Goal: Transaction & Acquisition: Purchase product/service

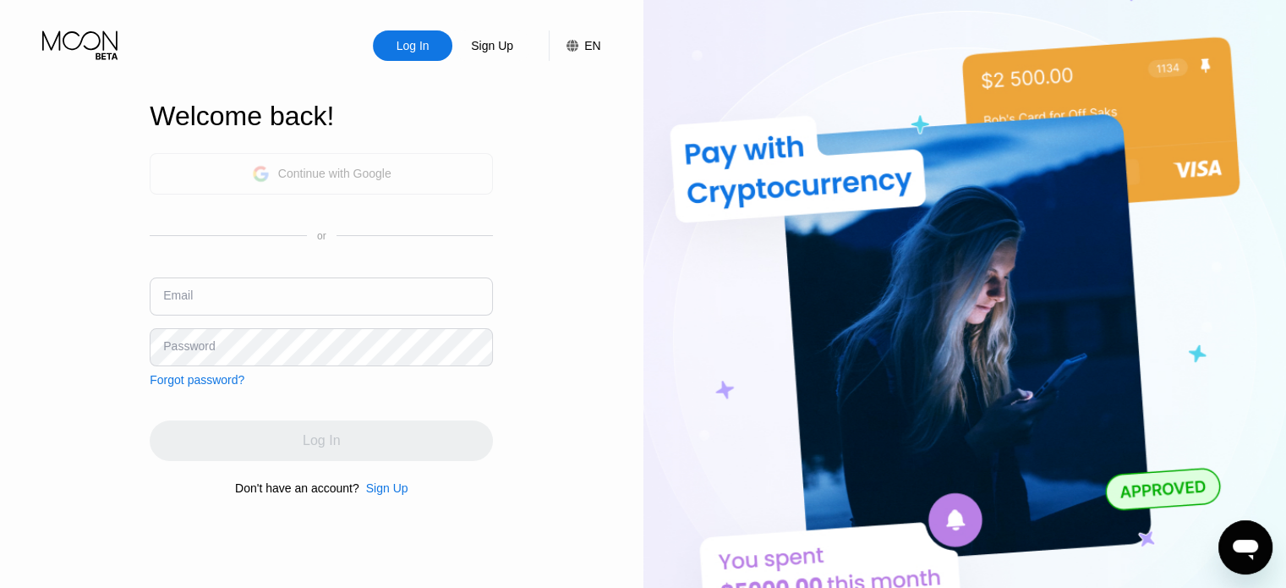
click at [340, 167] on div "Continue with Google" at bounding box center [334, 174] width 113 height 14
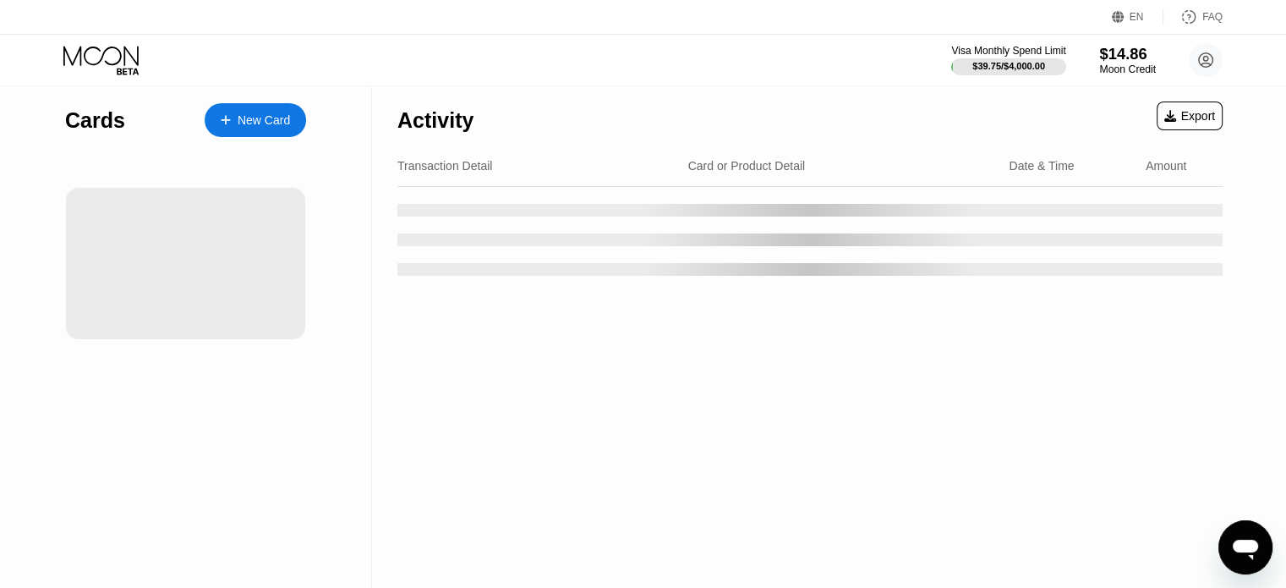
click at [1126, 58] on div "$14.86" at bounding box center [1127, 54] width 57 height 18
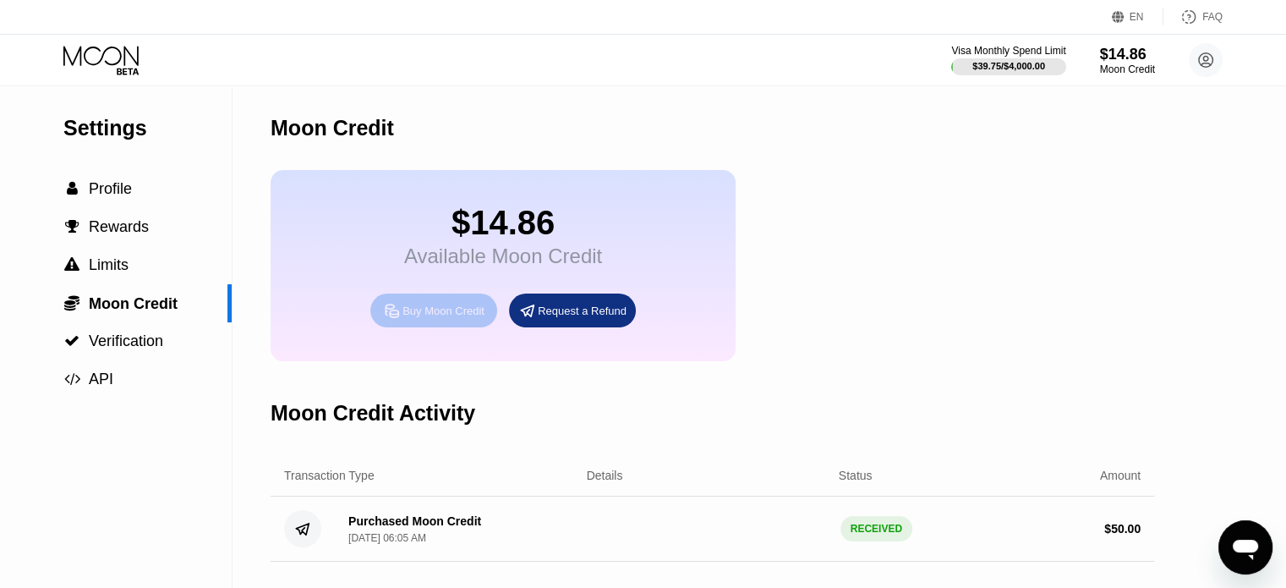
click at [461, 318] on div "Buy Moon Credit" at bounding box center [444, 311] width 82 height 14
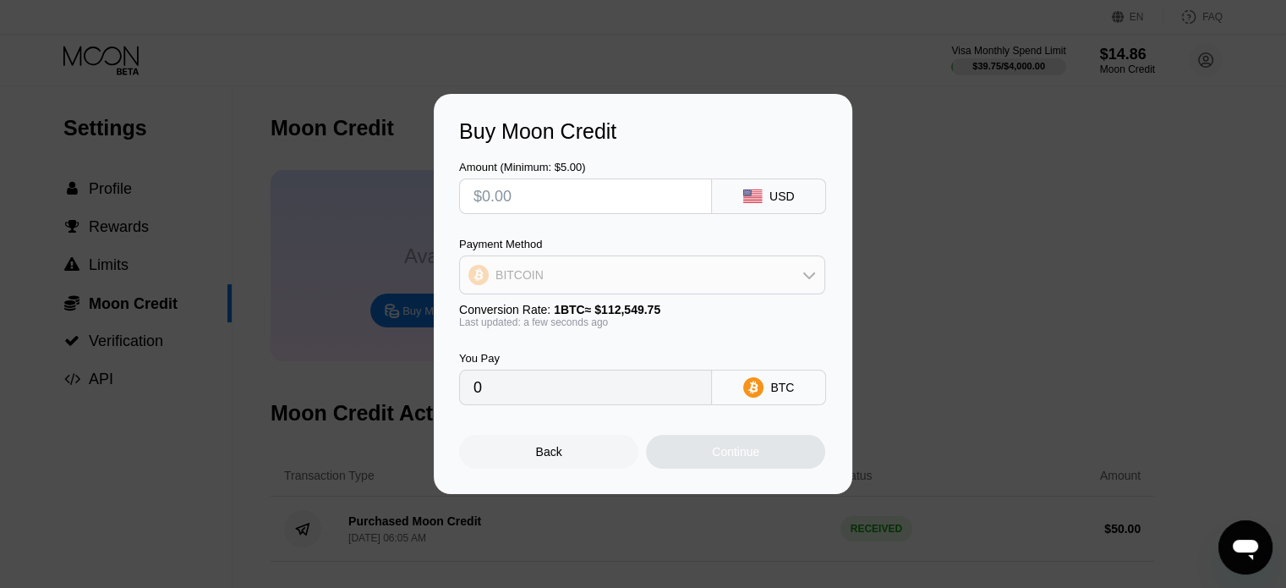
click at [583, 285] on div "BITCOIN" at bounding box center [642, 275] width 364 height 34
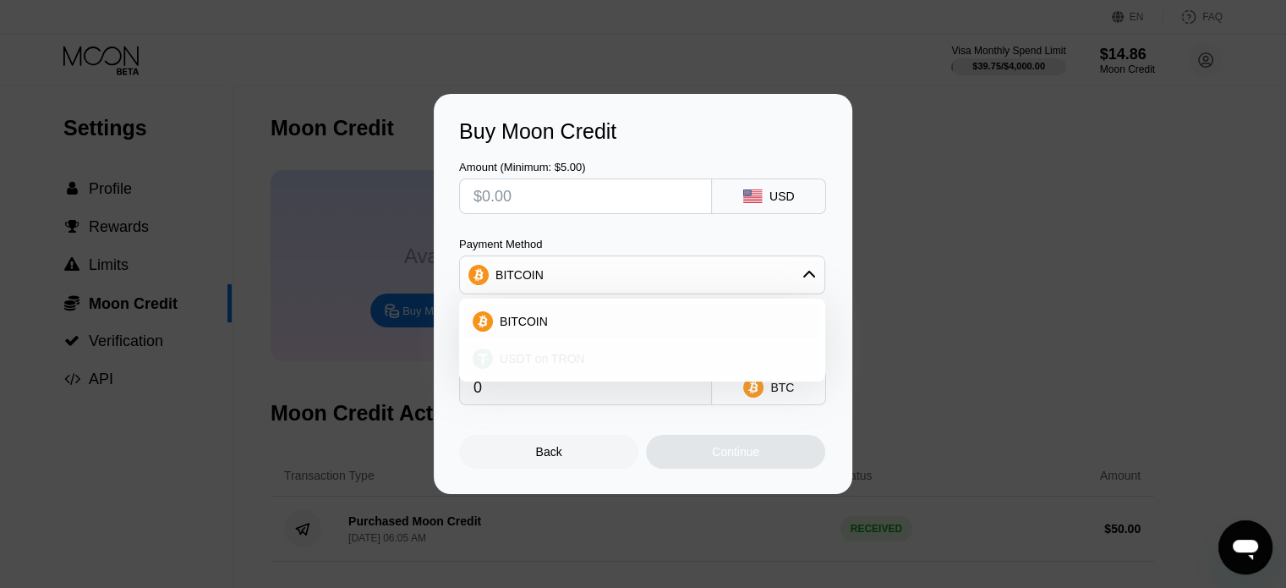
click at [594, 359] on div "USDT on TRON" at bounding box center [652, 359] width 319 height 14
type input "0.00"
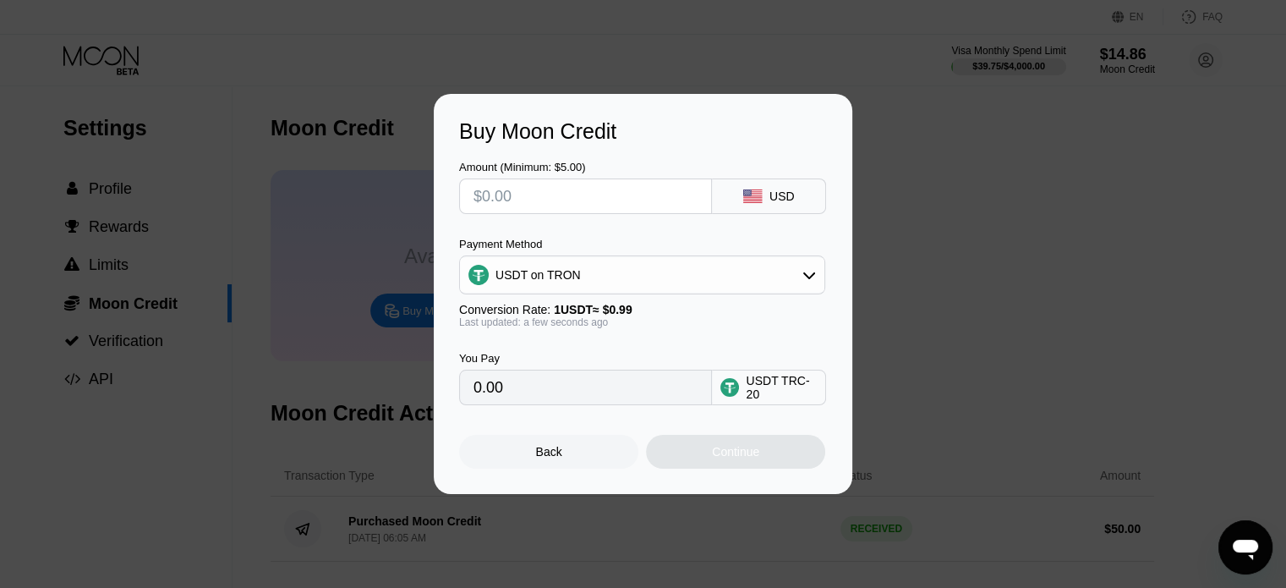
click at [525, 196] on input "text" at bounding box center [586, 196] width 224 height 34
type input "$7"
type input "7.07"
type input "$71"
type input "71.72"
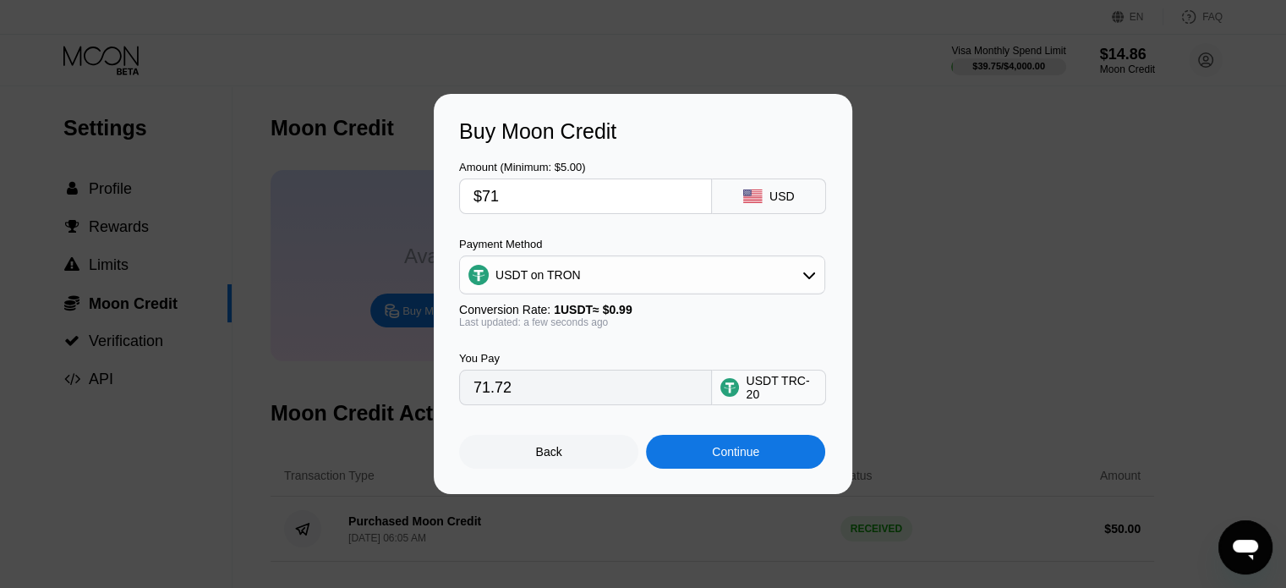
type input "$7"
type input "7.07"
type input "$70"
type input "70.71"
type input "$70.8"
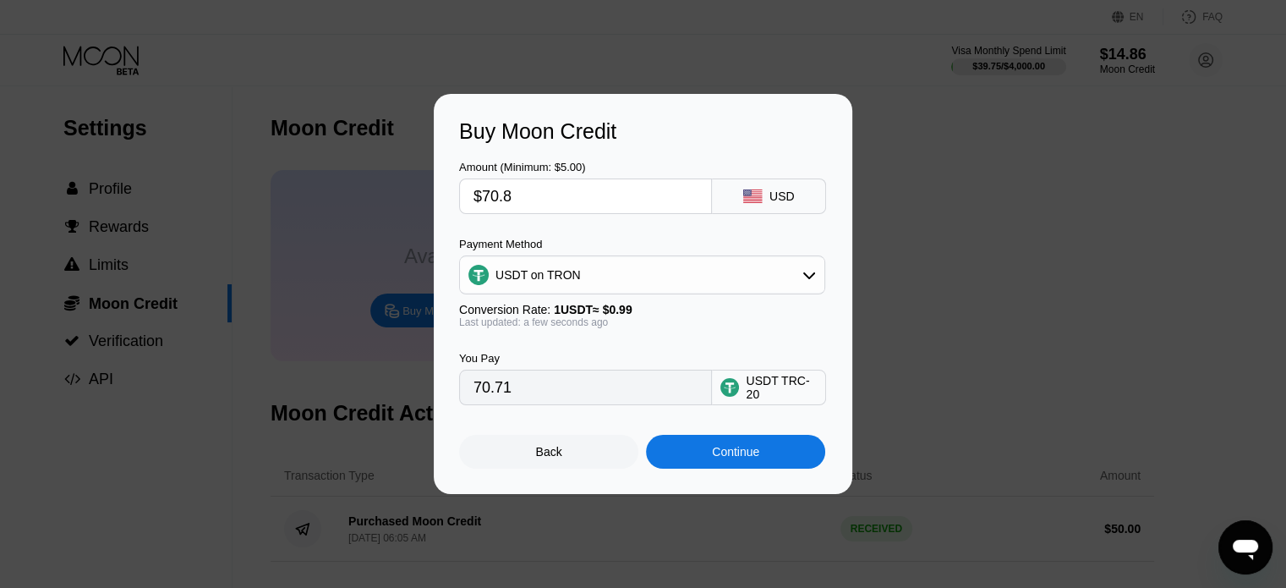
type input "71.52"
type input "$70."
type input "70.71"
type input "$70.5"
type input "71.21"
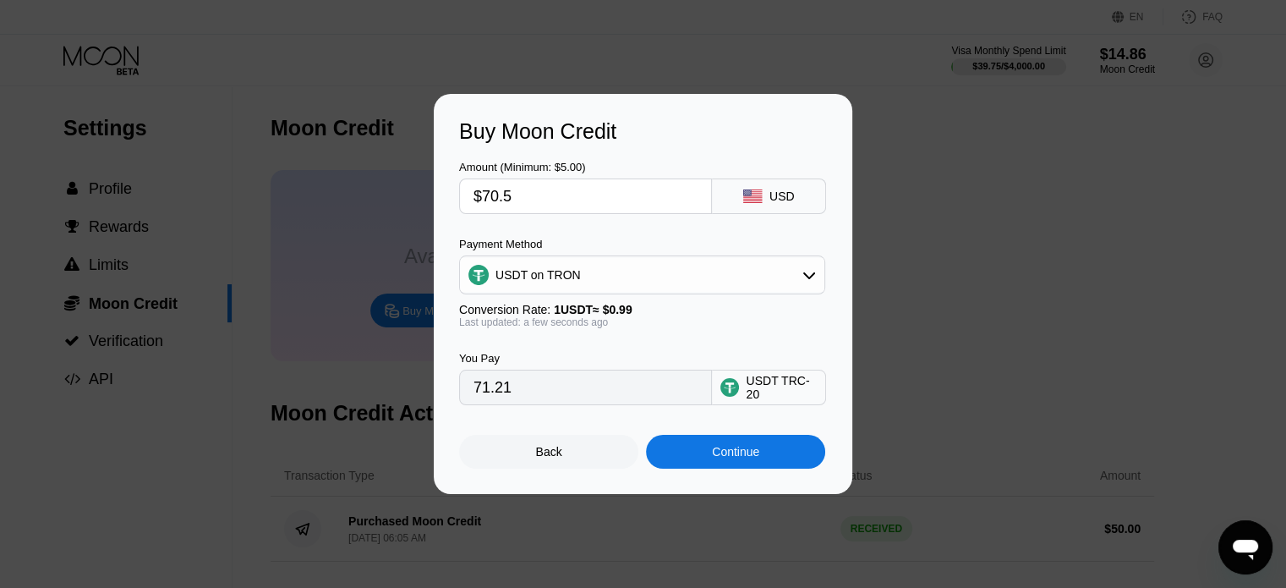
type input "$70."
type input "70.71"
type input "$70.4"
type input "71.11"
type input "$70.48"
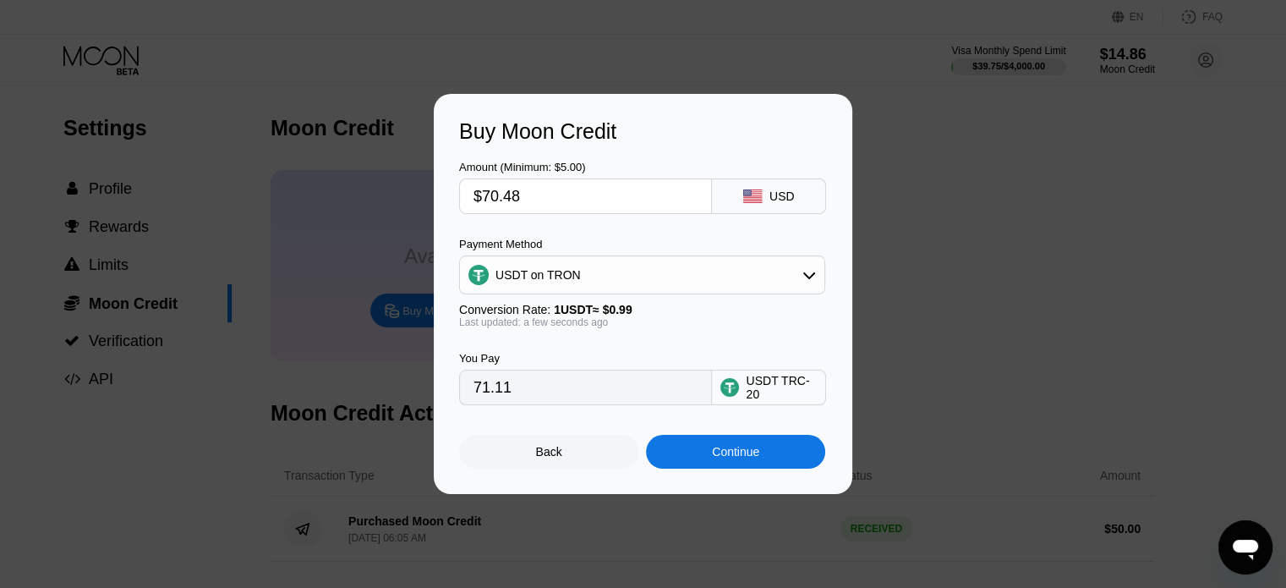
type input "71.19"
type input "$70.48"
click at [770, 457] on div "Continue" at bounding box center [735, 452] width 179 height 34
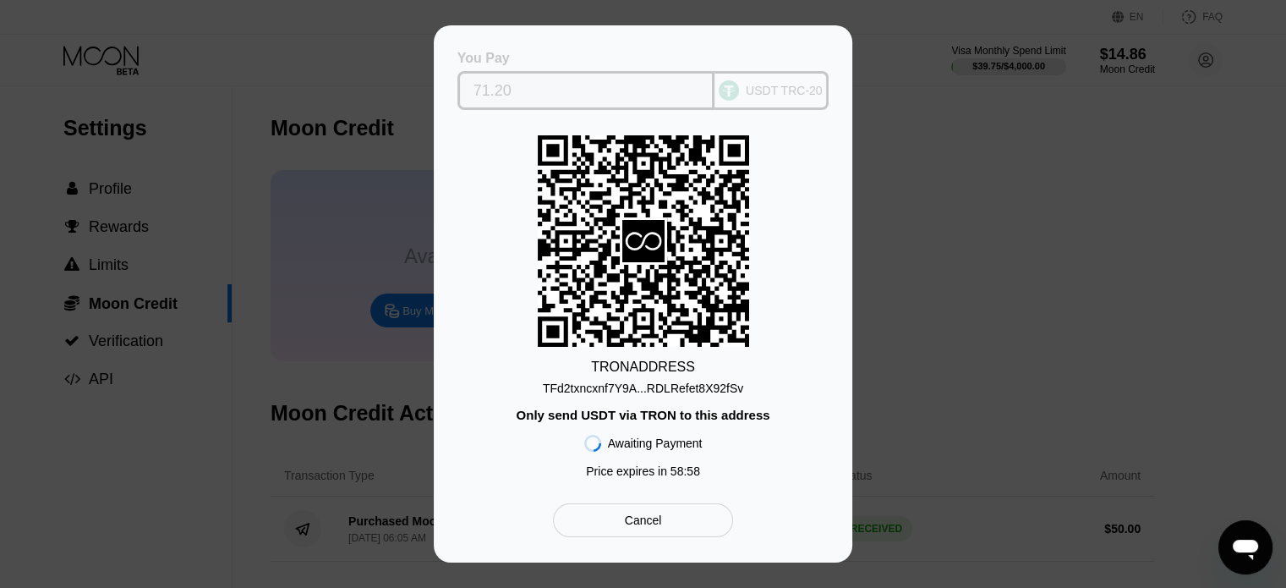
click at [496, 81] on input "71.20" at bounding box center [587, 91] width 226 height 34
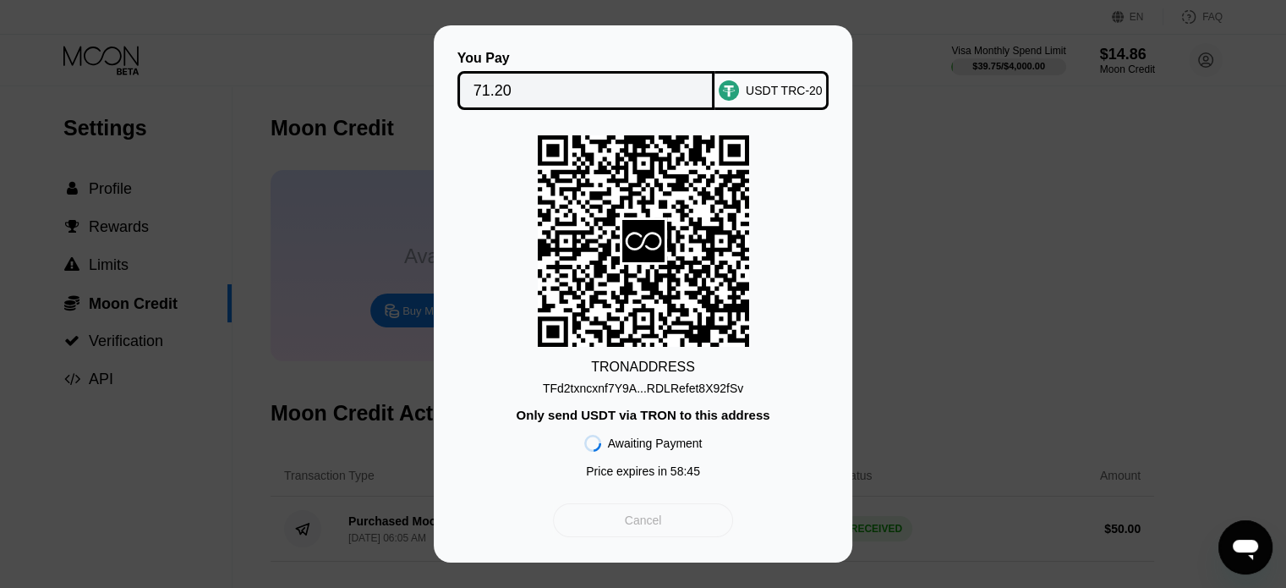
click at [646, 525] on div "Cancel" at bounding box center [643, 519] width 37 height 15
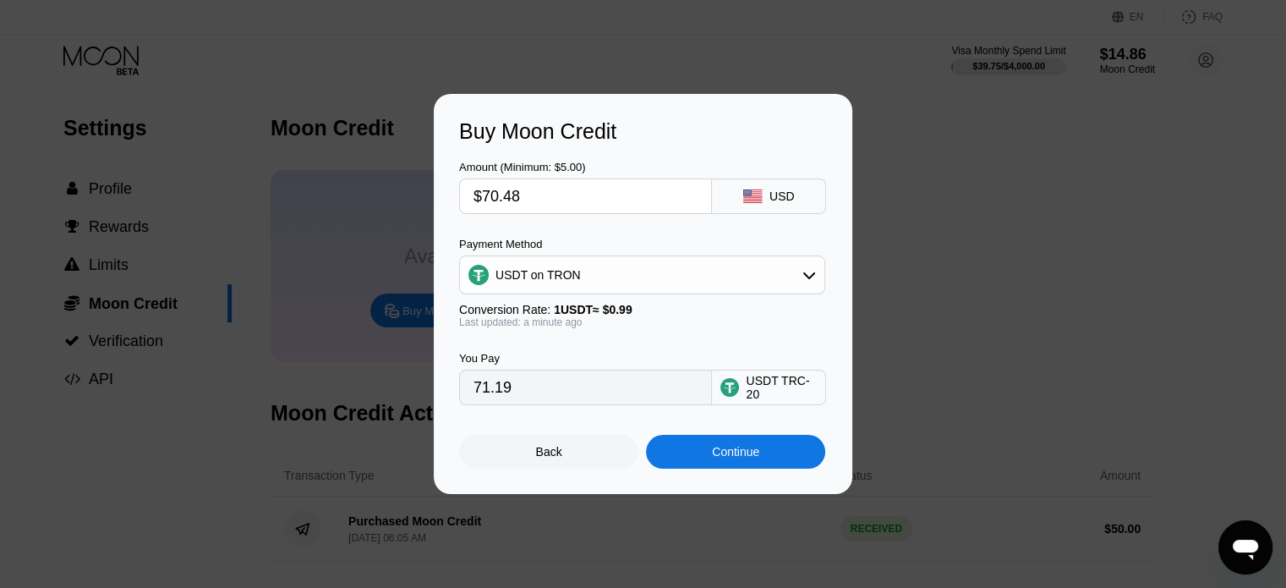
click at [582, 199] on input "$70.48" at bounding box center [586, 196] width 224 height 34
type input "$70.4"
type input "71.11"
type input "$70.45"
type input "71.16"
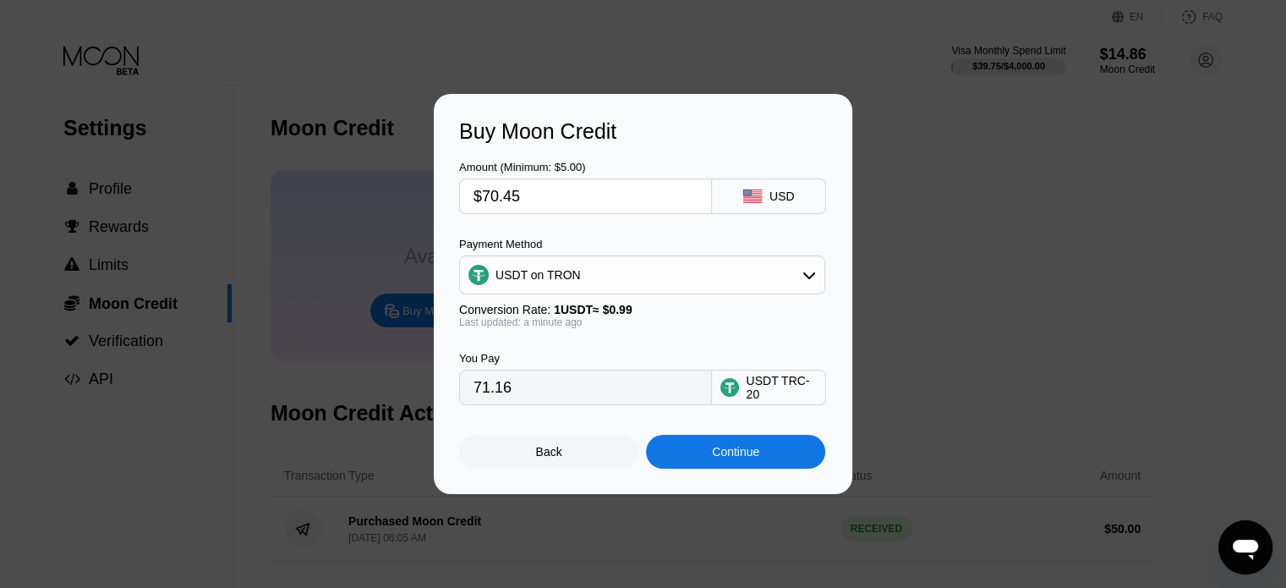
type input "$70.45"
click at [726, 458] on div "Continue" at bounding box center [735, 452] width 47 height 14
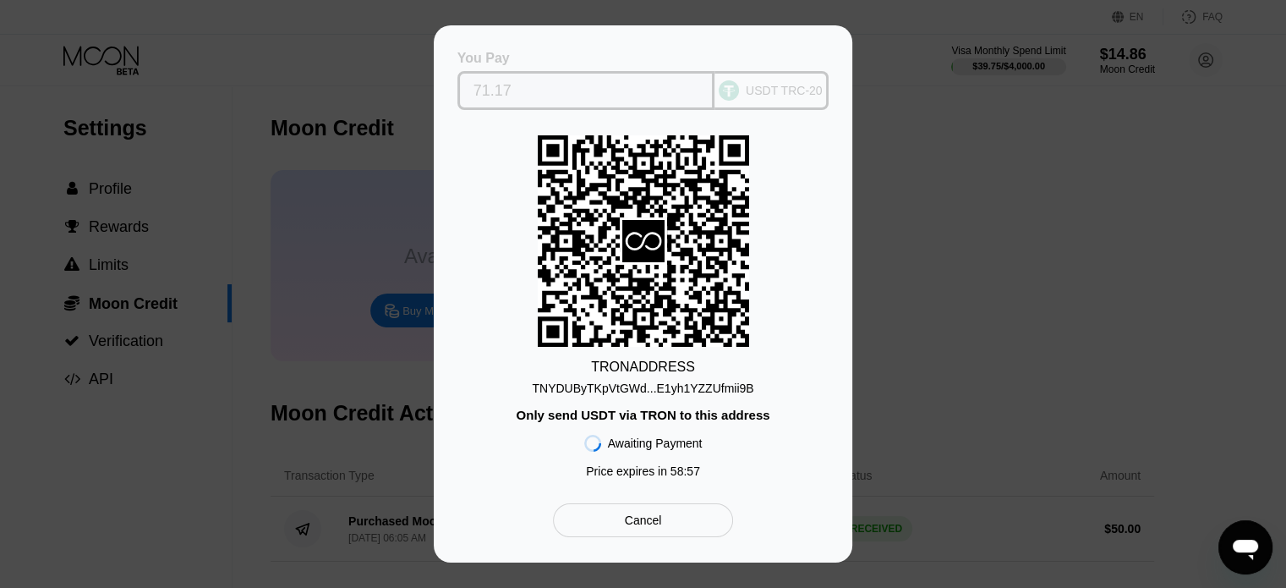
click at [493, 98] on input "71.17" at bounding box center [587, 91] width 226 height 34
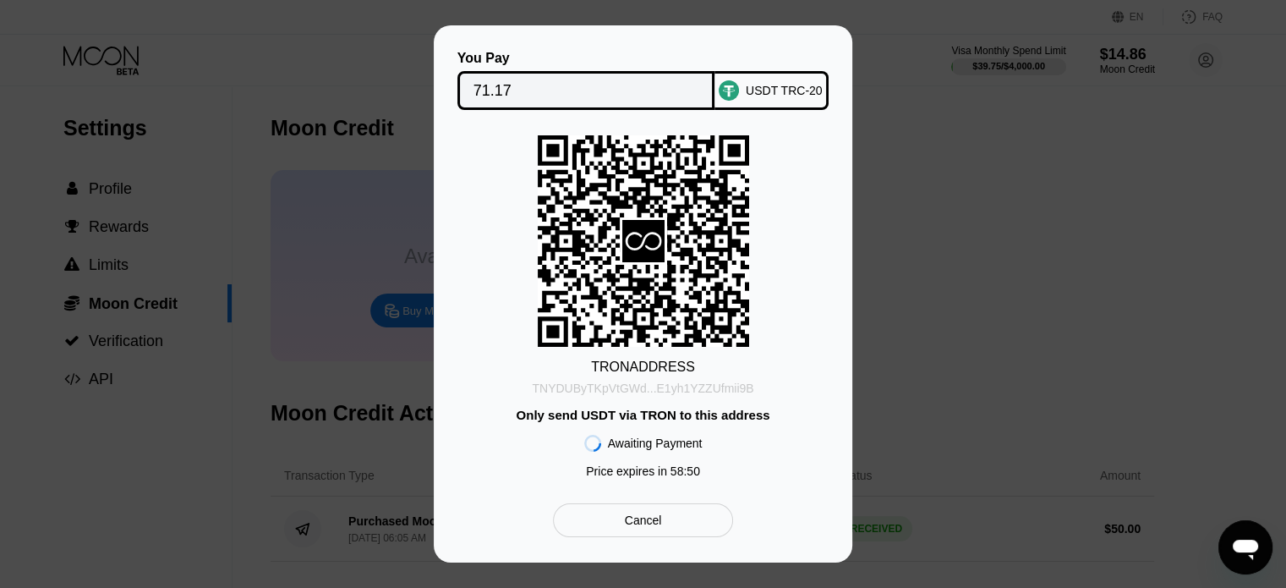
click at [690, 391] on div "TNYDUByTKpVtGWd...E1yh1YZZUfmii9B" at bounding box center [643, 388] width 222 height 14
click at [1088, 59] on div "You Pay 71.17 USDT TRC-20 TRON ADDRESS TNYDUByTKpVtGWd...E1yh1YZZUfmii9B Only s…" at bounding box center [643, 293] width 1286 height 537
